Goal: Book appointment/travel/reservation

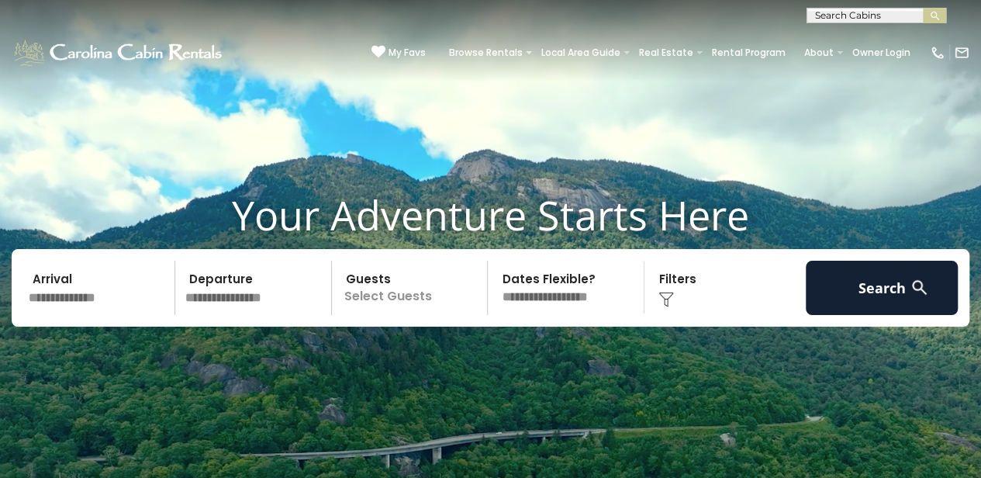
click at [861, 14] on input "text" at bounding box center [876, 19] width 136 height 16
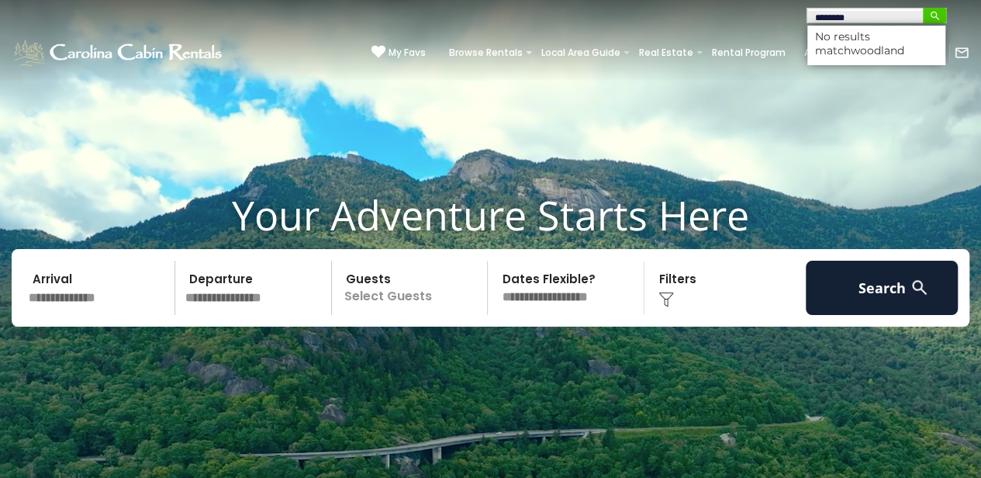
type input "********"
click at [938, 18] on img "submit" at bounding box center [935, 16] width 12 height 12
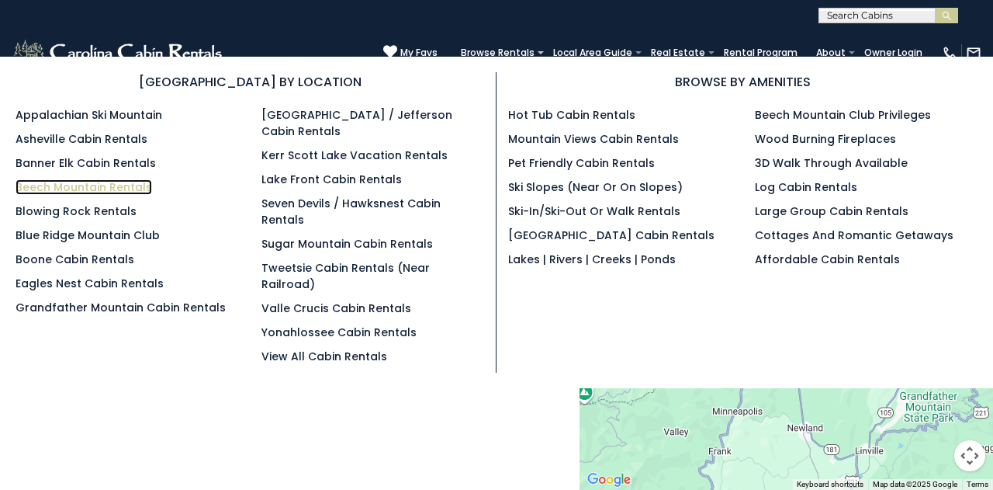
click at [78, 185] on link "Beech Mountain Rentals" at bounding box center [84, 187] width 137 height 16
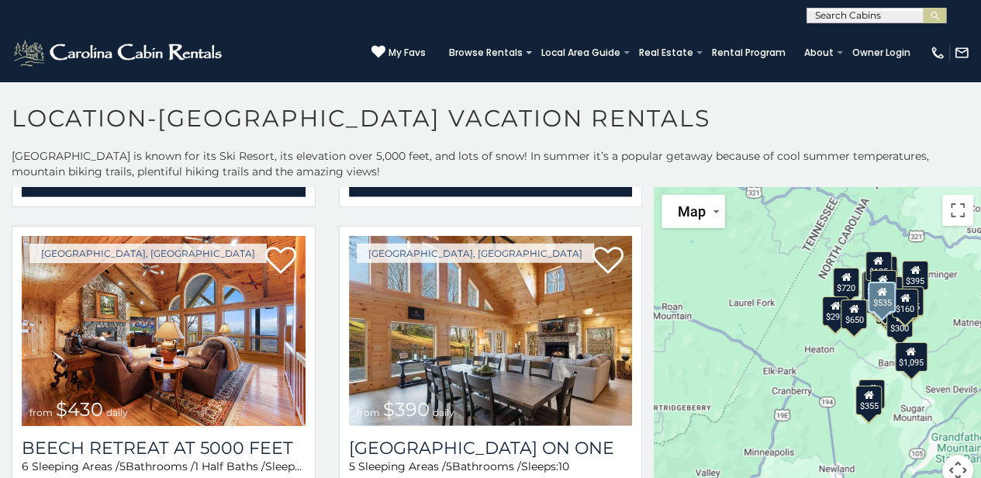
scroll to position [2405, 0]
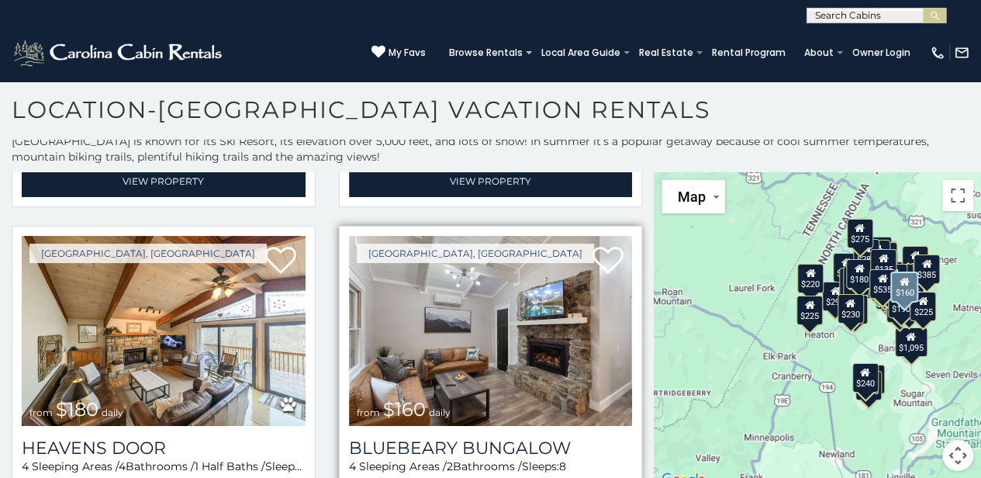
scroll to position [4852, 0]
